Goal: Task Accomplishment & Management: Use online tool/utility

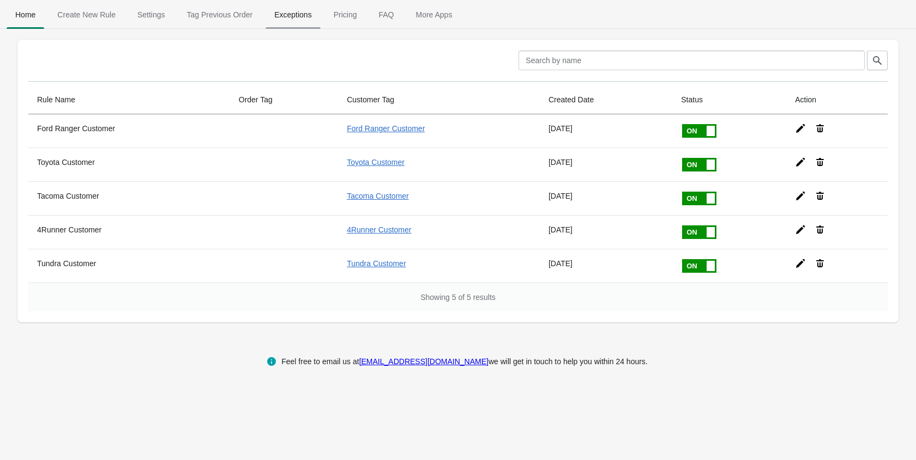
click at [306, 18] on span "Exceptions" at bounding box center [292, 15] width 54 height 20
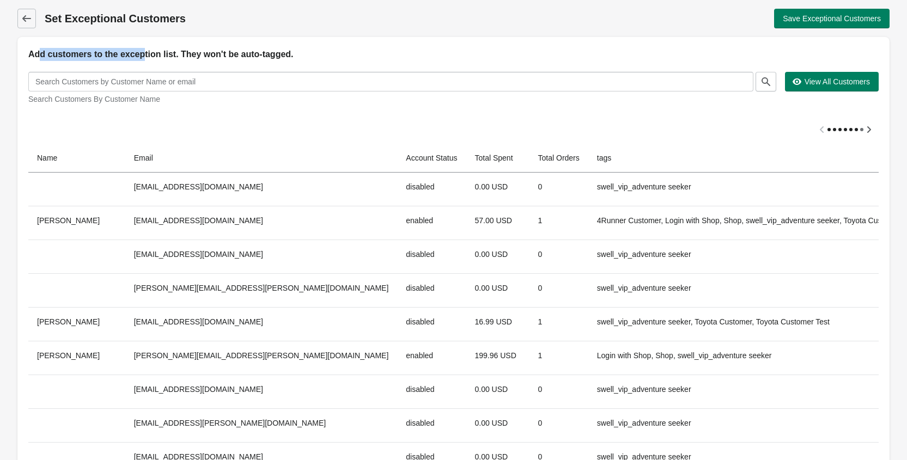
drag, startPoint x: 39, startPoint y: 56, endPoint x: 154, endPoint y: 56, distance: 115.0
click at [153, 56] on h2 "Add customers to the exception list. They won't be auto-tagged." at bounding box center [453, 54] width 851 height 13
click at [193, 56] on h2 "Add customers to the exception list. They won't be auto-tagged." at bounding box center [453, 54] width 851 height 13
click at [22, 18] on icon at bounding box center [26, 18] width 11 height 11
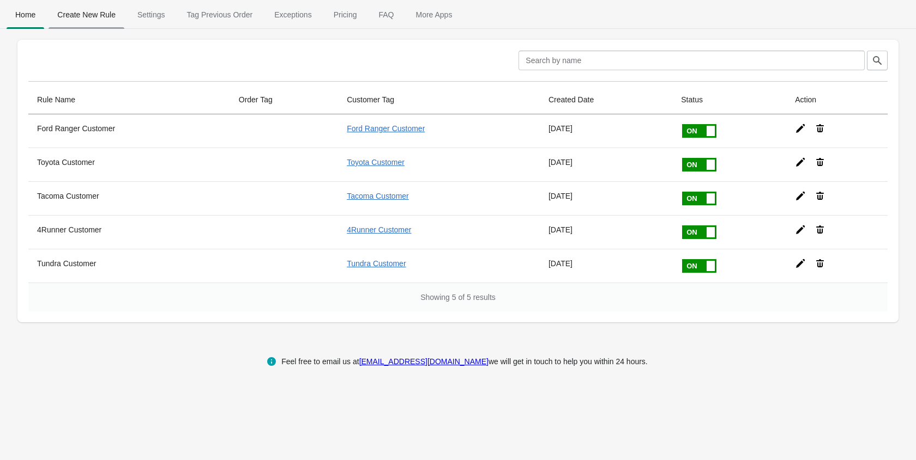
click at [99, 15] on span "Create New Rule" at bounding box center [87, 15] width 76 height 20
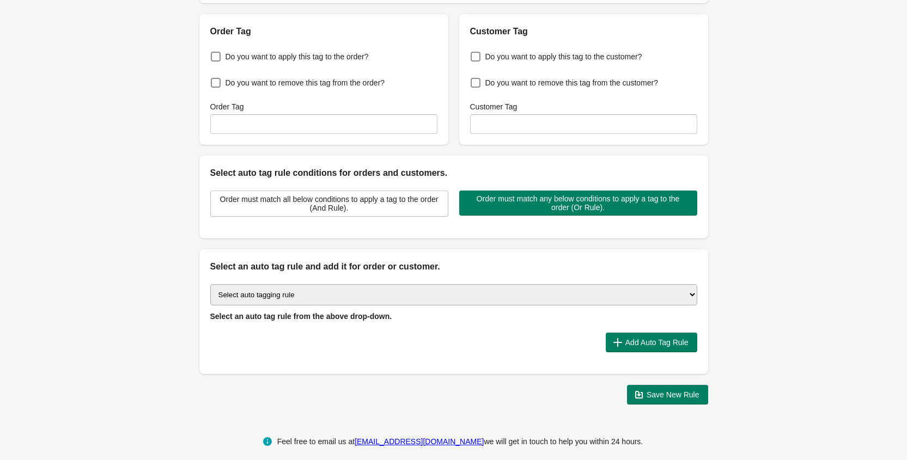
scroll to position [124, 0]
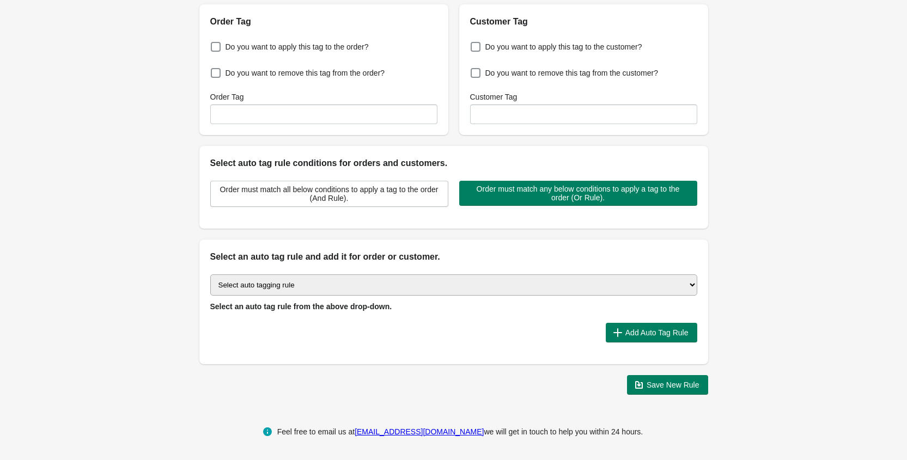
click at [254, 286] on select "Select auto tagging rule Tag by order amount Tag based on the order count (Volu…" at bounding box center [453, 285] width 487 height 21
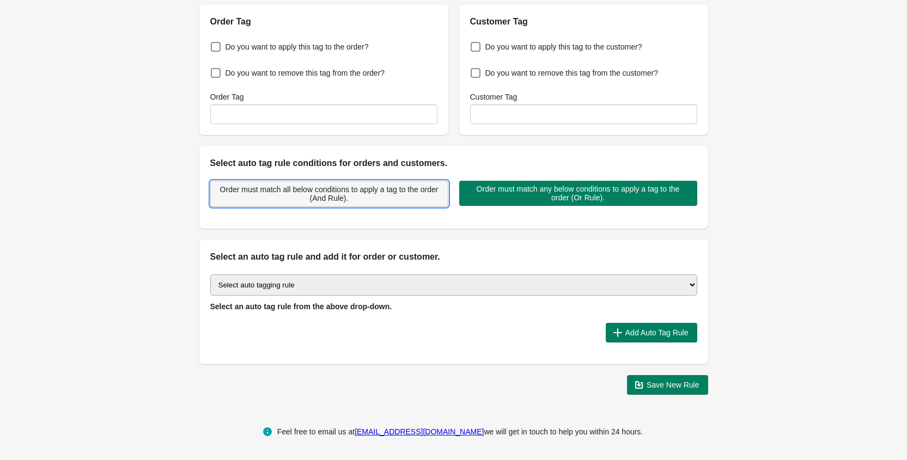
drag, startPoint x: 334, startPoint y: 185, endPoint x: 323, endPoint y: 185, distance: 10.4
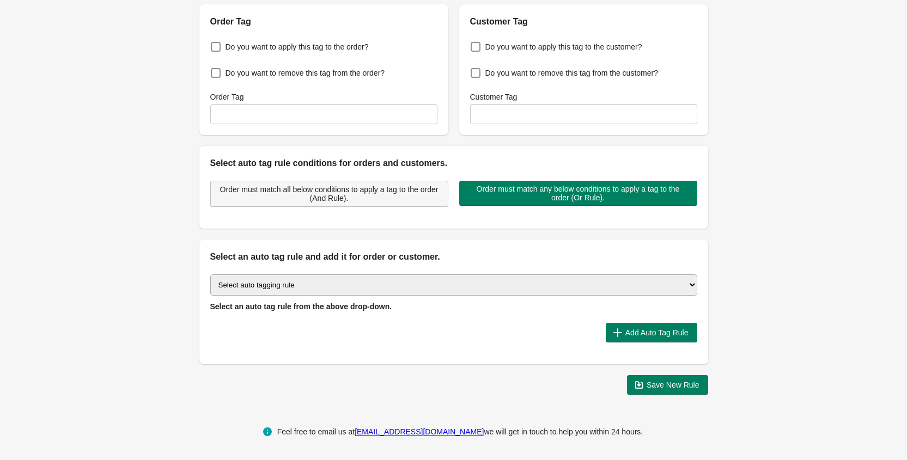
click at [333, 185] on span "Order must match all below conditions to apply a tag to the order (And Rule)." at bounding box center [330, 193] width 220 height 17
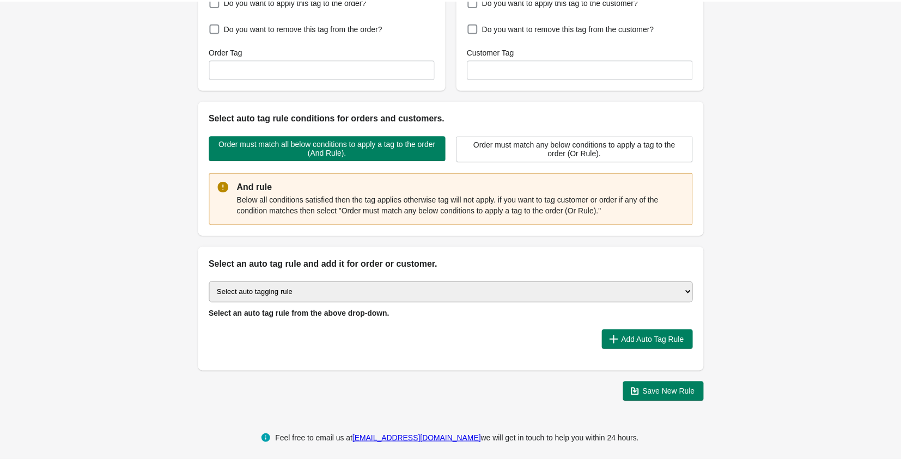
scroll to position [177, 0]
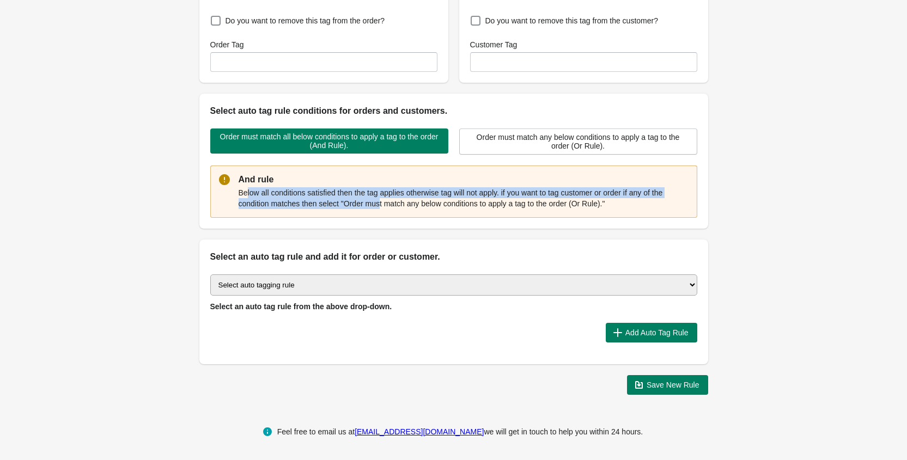
drag, startPoint x: 246, startPoint y: 195, endPoint x: 388, endPoint y: 199, distance: 142.3
click at [388, 199] on p "Below all conditions satisfied then the tag applies otherwise tag will not appl…" at bounding box center [464, 198] width 450 height 22
drag, startPoint x: 381, startPoint y: 198, endPoint x: 513, endPoint y: 186, distance: 132.4
click at [513, 186] on div "Below all conditions satisfied then the tag applies otherwise tag will not appl…" at bounding box center [464, 198] width 450 height 24
click at [518, 187] on p "Below all conditions satisfied then the tag applies otherwise tag will not appl…" at bounding box center [464, 198] width 450 height 22
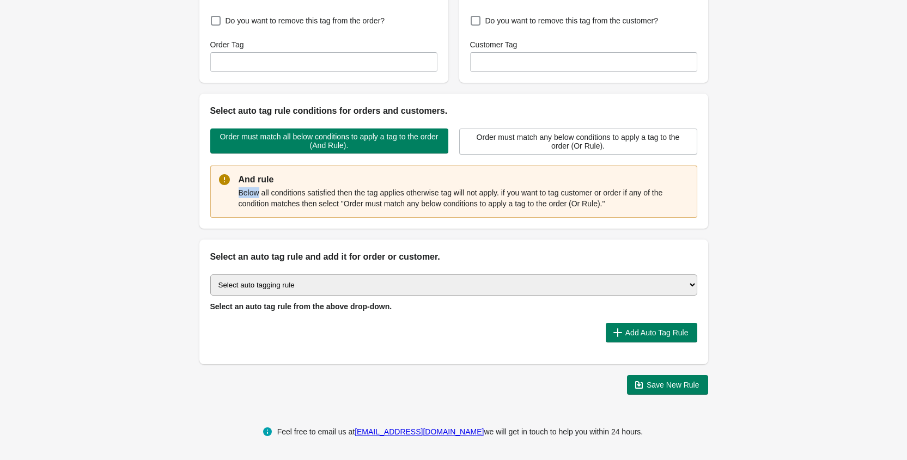
click at [518, 187] on p "Below all conditions satisfied then the tag applies otherwise tag will not appl…" at bounding box center [464, 198] width 450 height 22
